Goal: Check status

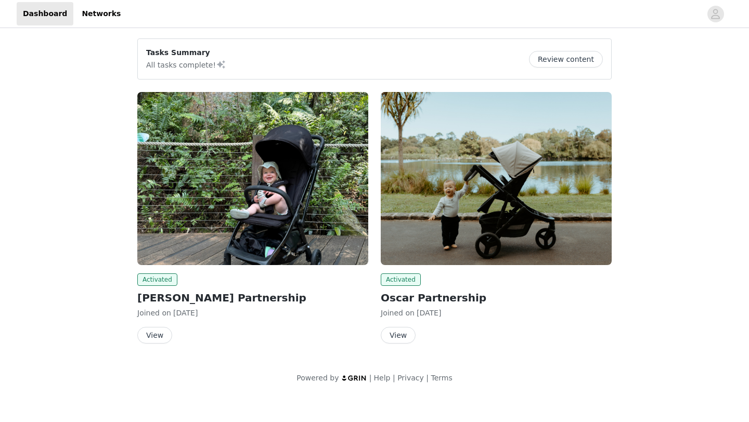
click at [157, 335] on button "View" at bounding box center [154, 335] width 35 height 17
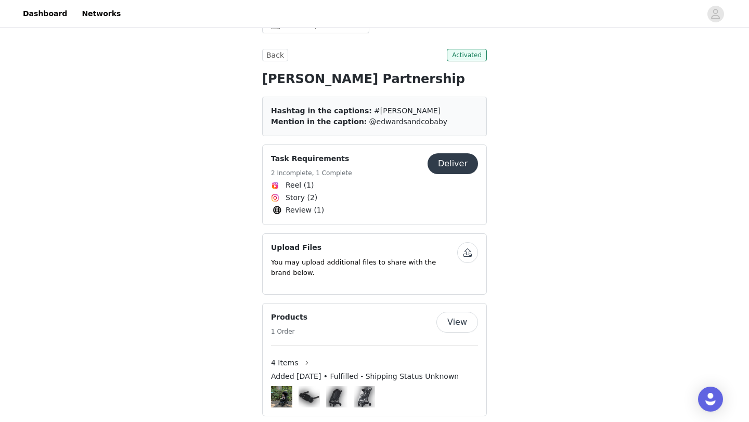
scroll to position [209, 0]
click at [455, 165] on button "Deliver" at bounding box center [453, 163] width 50 height 21
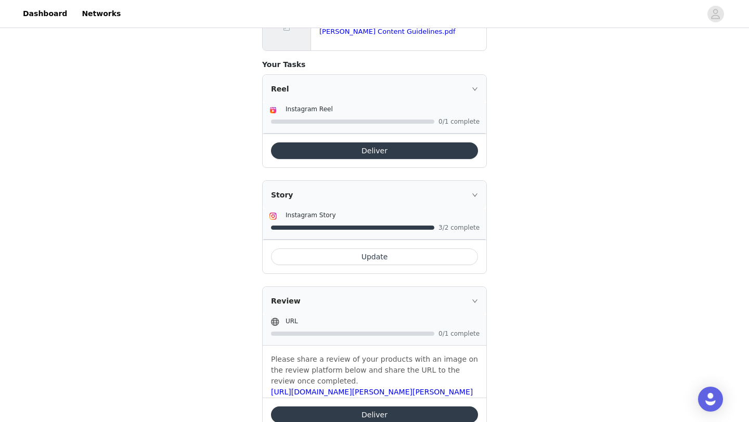
scroll to position [229, 0]
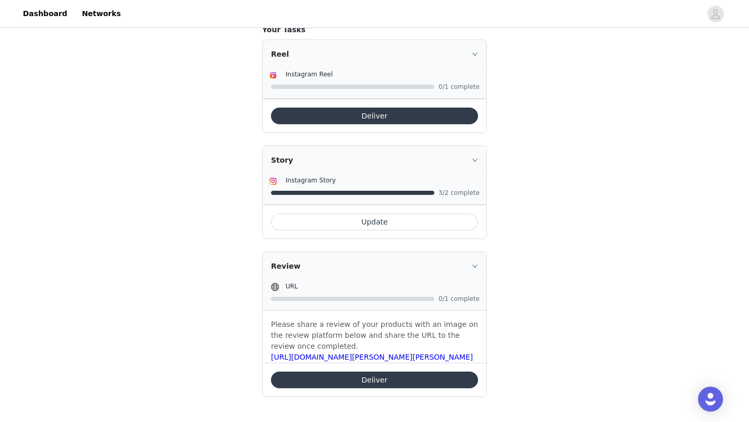
click at [407, 226] on button "Update" at bounding box center [374, 222] width 207 height 17
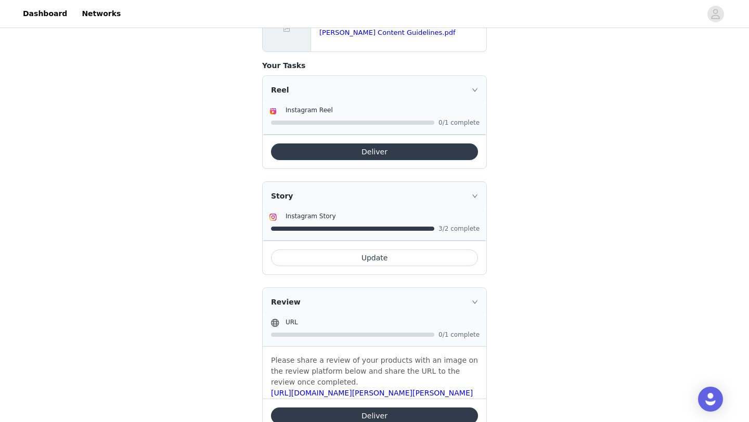
scroll to position [202, 0]
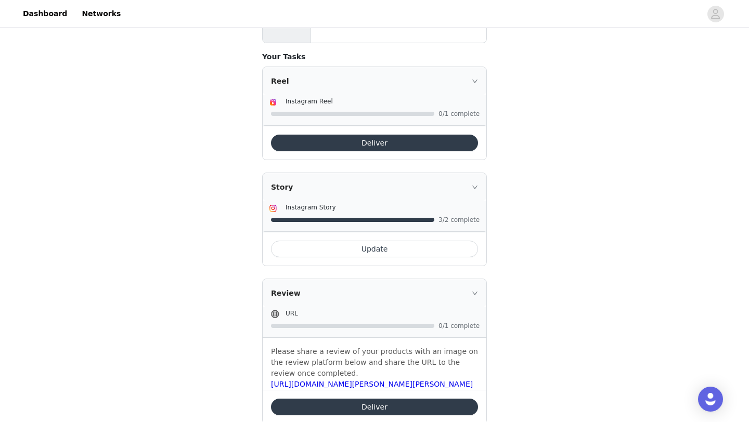
click at [460, 222] on span "3/2 complete" at bounding box center [460, 220] width 42 height 6
click at [474, 189] on icon "icon: right" at bounding box center [475, 187] width 6 height 6
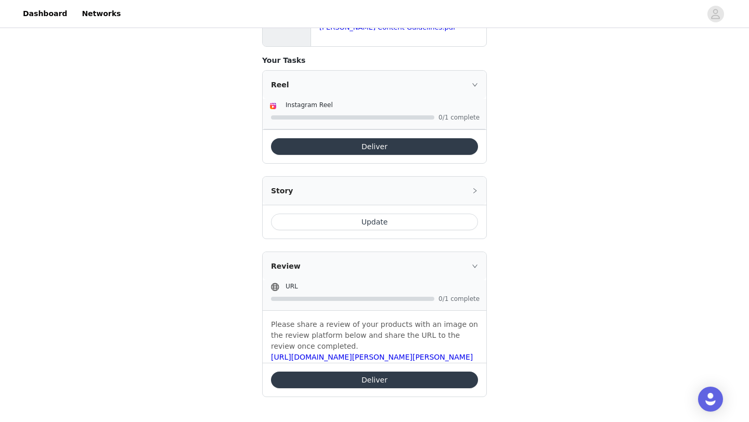
click at [475, 189] on icon "icon: right" at bounding box center [475, 191] width 6 height 6
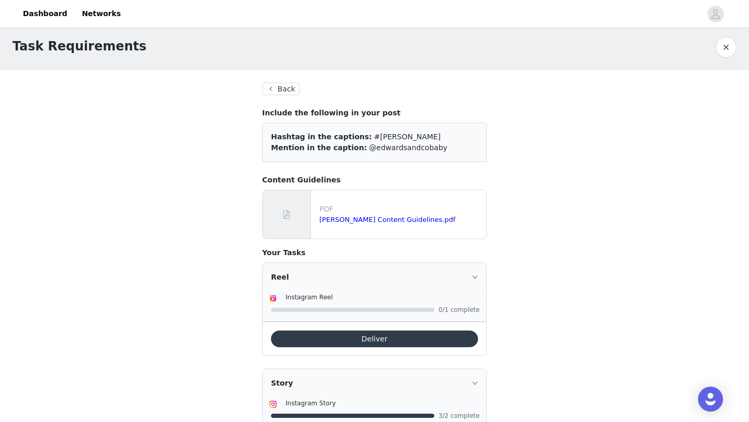
scroll to position [1, 0]
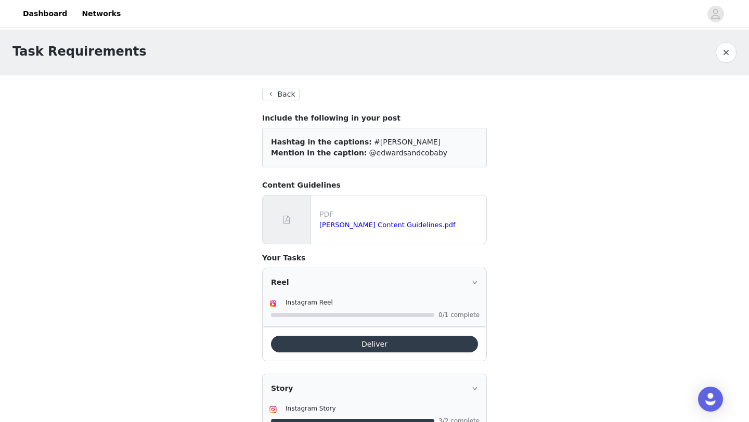
click at [290, 93] on button "Back" at bounding box center [280, 94] width 37 height 12
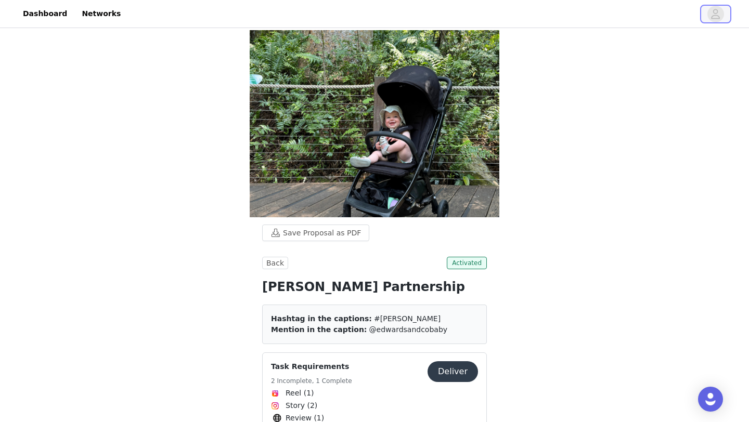
click at [717, 17] on icon "avatar" at bounding box center [716, 14] width 10 height 17
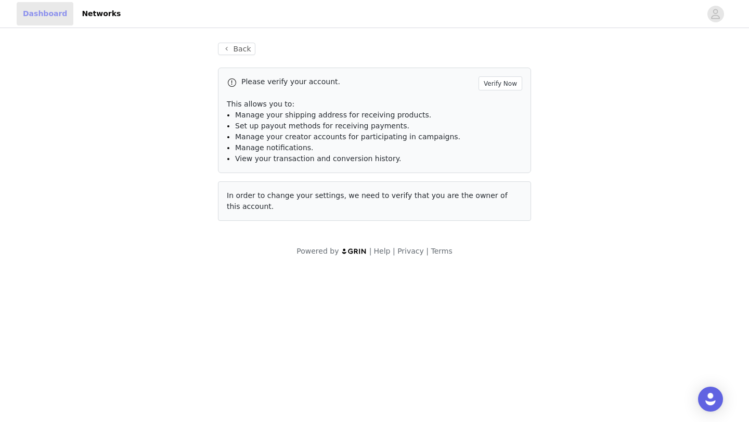
click at [50, 17] on link "Dashboard" at bounding box center [45, 13] width 57 height 23
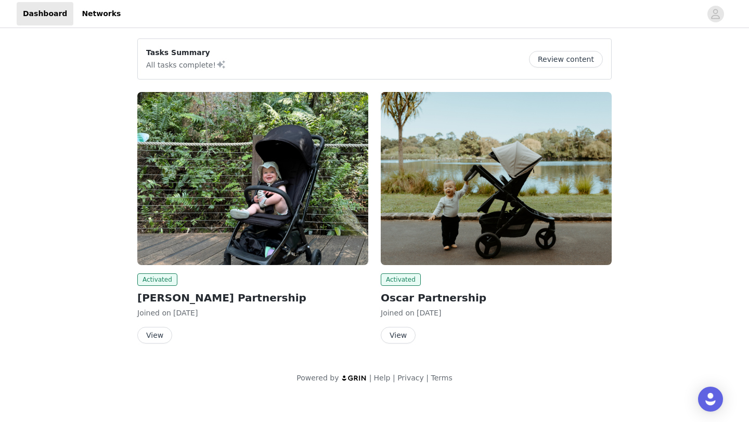
click at [582, 65] on button "Review content" at bounding box center [566, 59] width 74 height 17
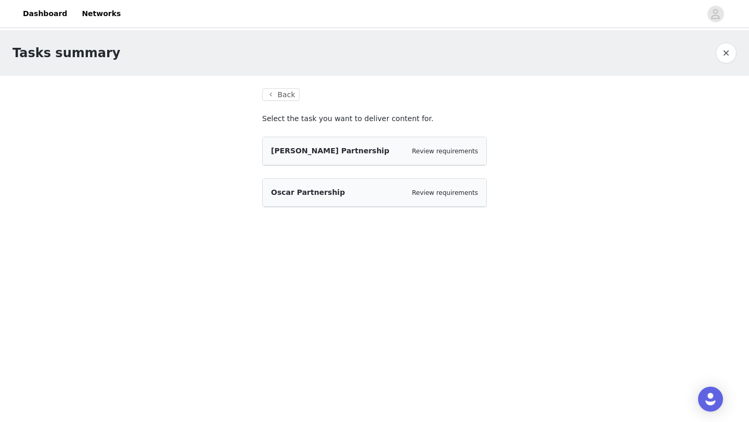
click at [428, 144] on div "Lucci Partnership Review requirements" at bounding box center [375, 151] width 224 height 28
click at [367, 152] on div "Lucci Partnership Review requirements" at bounding box center [374, 151] width 207 height 11
click at [312, 155] on span "Lucci Partnership" at bounding box center [330, 151] width 118 height 8
click at [435, 150] on link "Review requirements" at bounding box center [445, 151] width 66 height 7
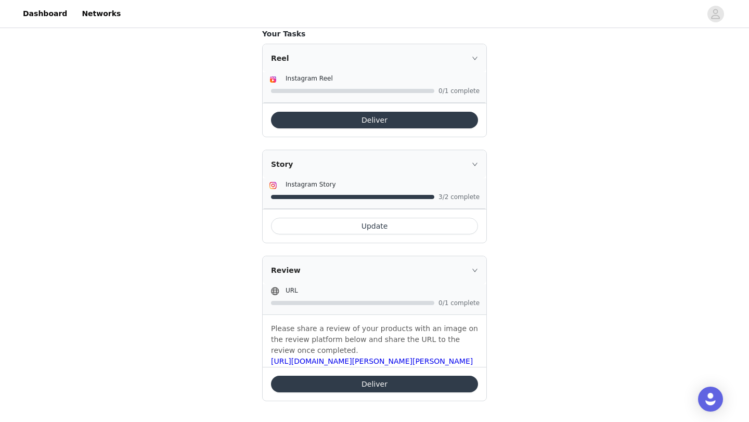
scroll to position [229, 0]
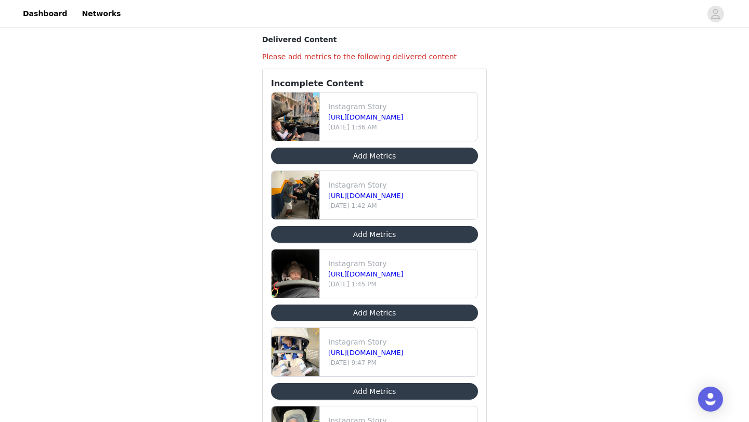
scroll to position [60, 0]
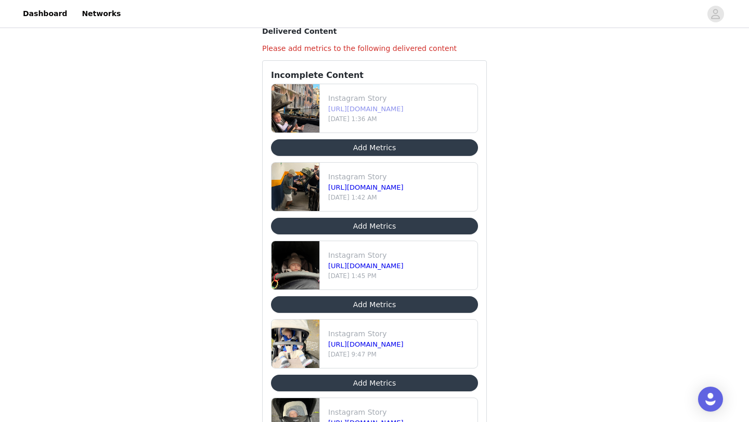
click at [404, 108] on link "[URL][DOMAIN_NAME]" at bounding box center [365, 109] width 75 height 8
click at [404, 189] on link "[URL][DOMAIN_NAME]" at bounding box center [365, 188] width 75 height 8
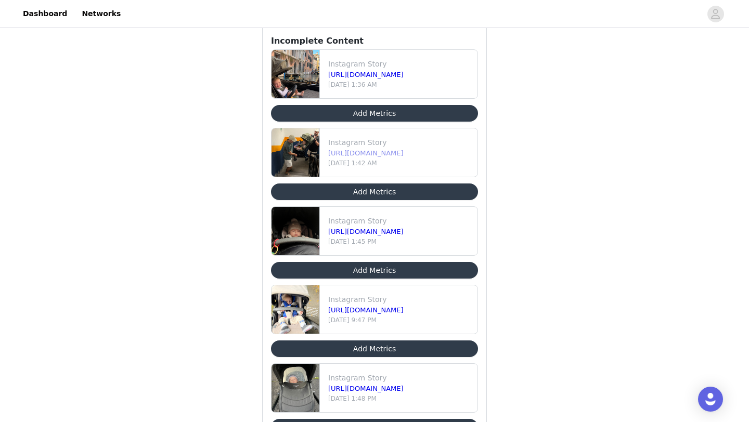
scroll to position [110, 0]
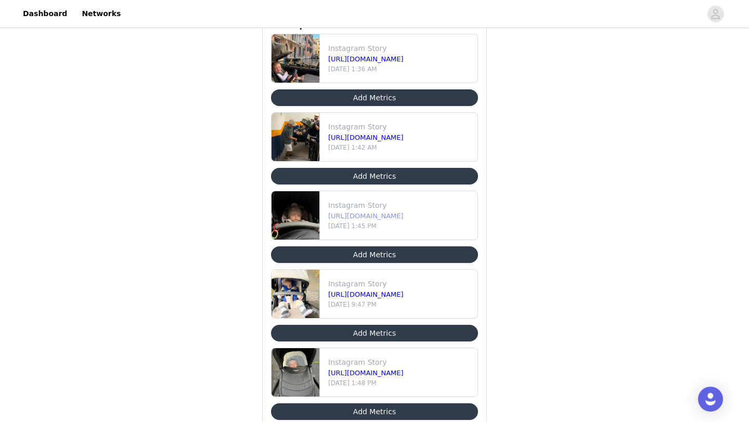
click at [404, 214] on link "[URL][DOMAIN_NAME]" at bounding box center [365, 216] width 75 height 8
click at [404, 294] on link "[URL][DOMAIN_NAME]" at bounding box center [365, 295] width 75 height 8
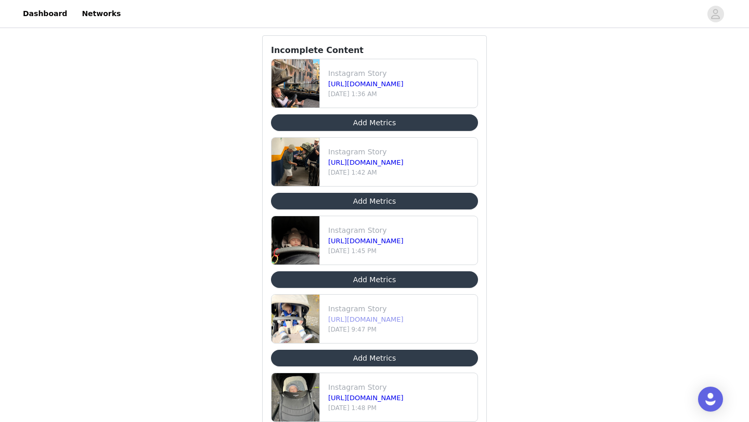
scroll to position [92, 0]
